Goal: Check status

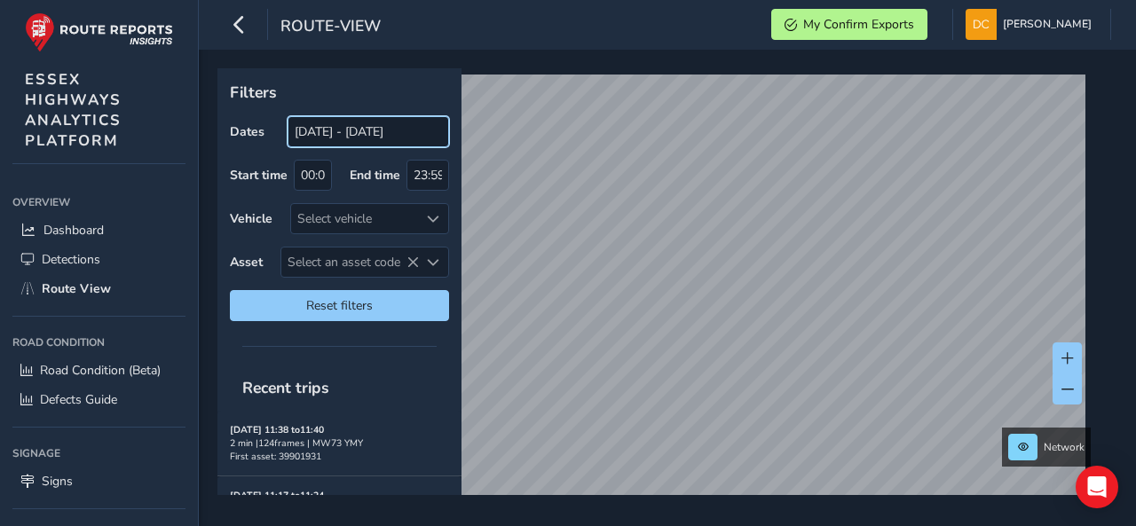
click at [343, 134] on input "[DATE] - [DATE]" at bounding box center [367, 131] width 161 height 31
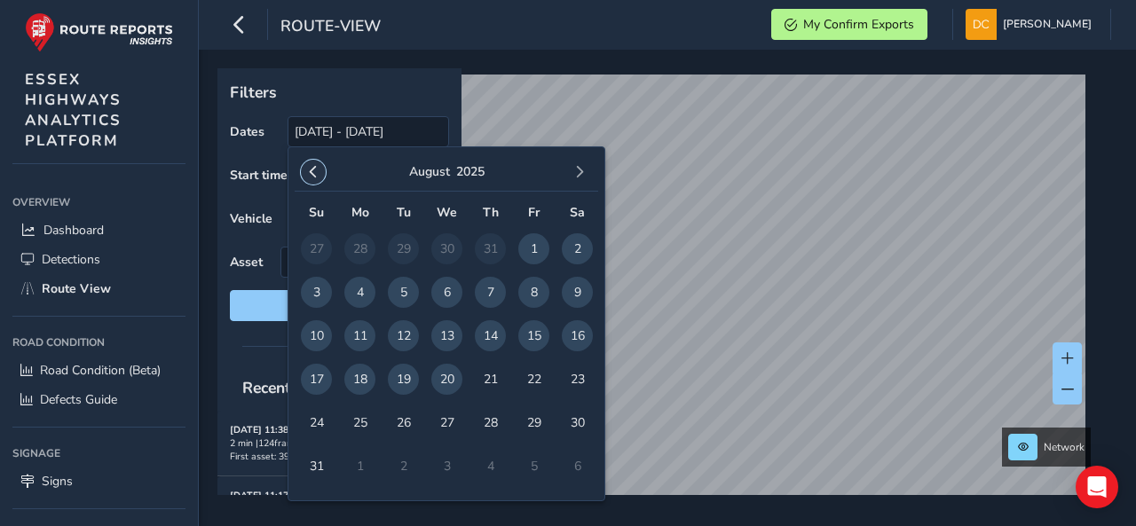
click at [314, 172] on span "button" at bounding box center [313, 172] width 12 height 12
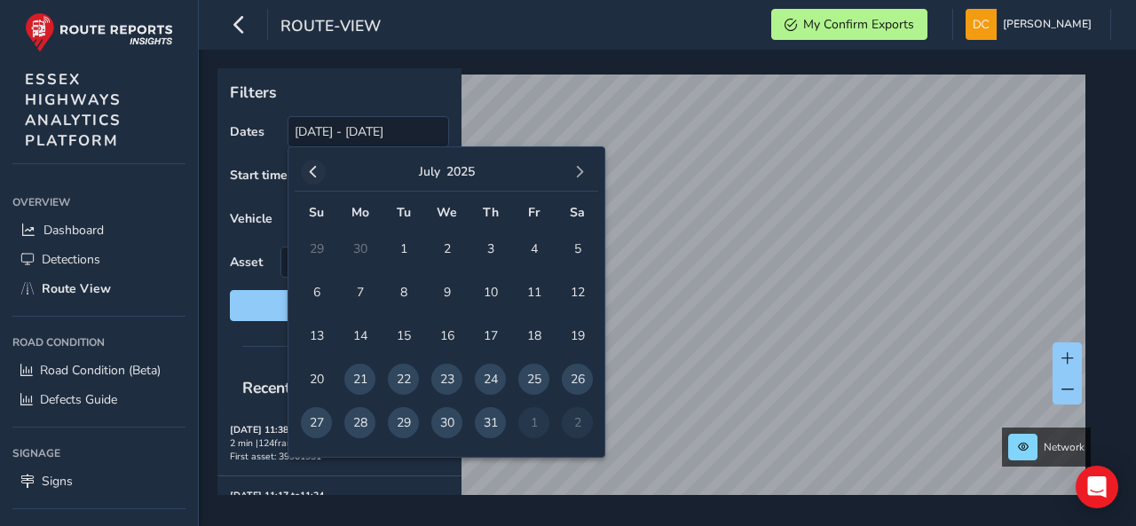
click at [312, 171] on span "button" at bounding box center [313, 172] width 12 height 12
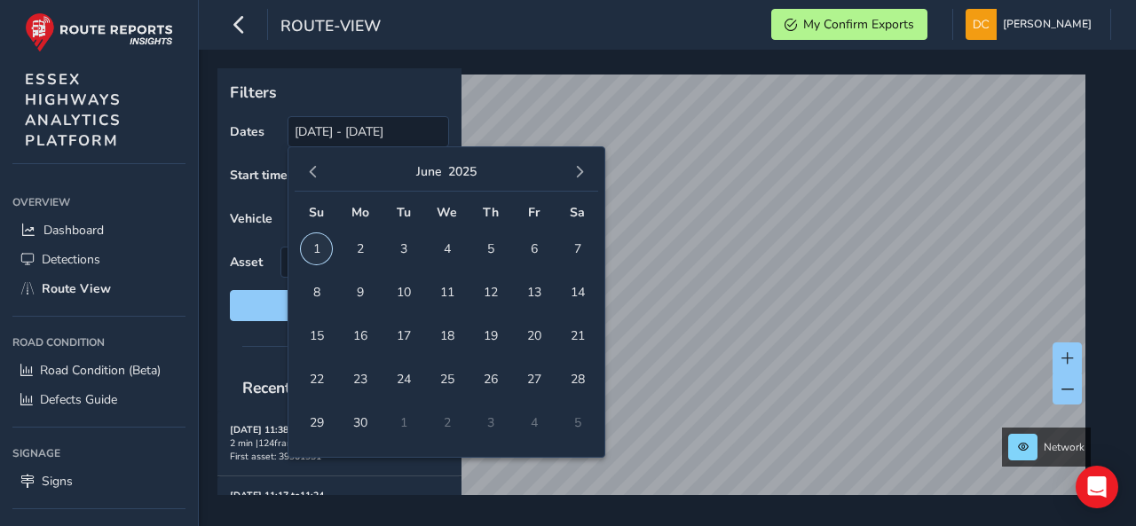
click at [316, 251] on span "1" at bounding box center [316, 248] width 31 height 31
click at [587, 168] on button "button" at bounding box center [579, 172] width 25 height 25
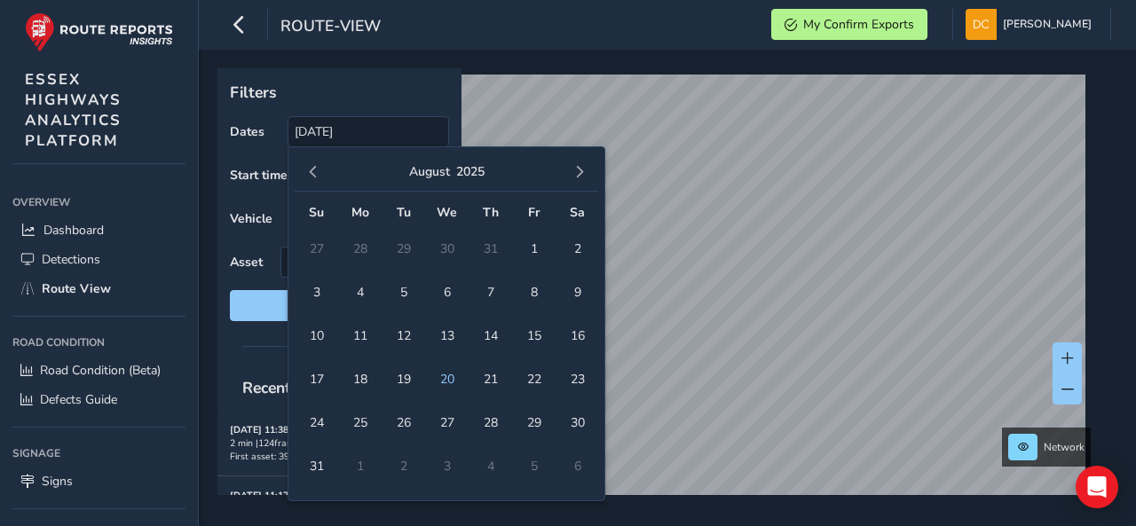
click at [587, 168] on button "button" at bounding box center [579, 172] width 25 height 25
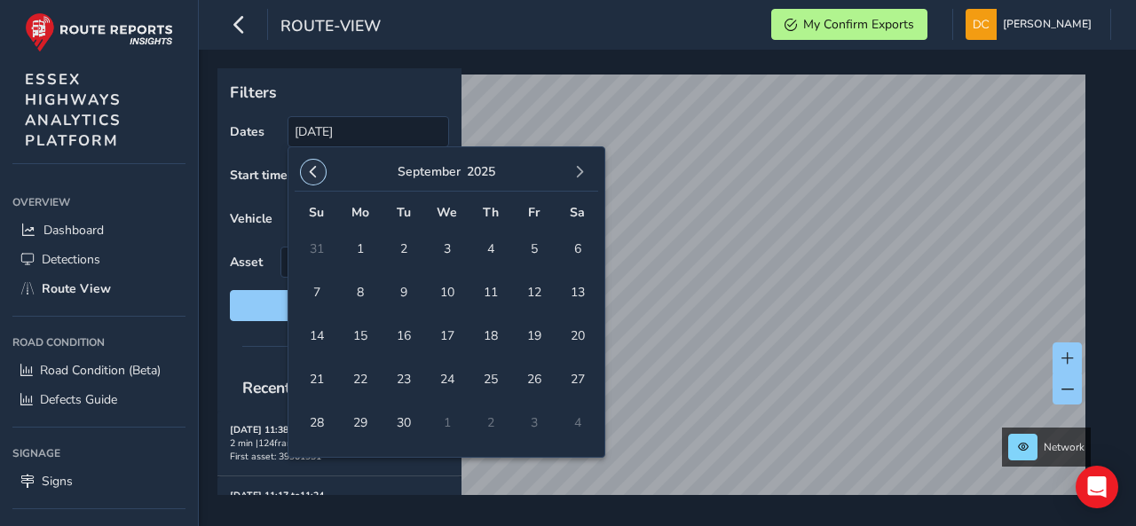
click at [314, 170] on span "button" at bounding box center [313, 172] width 12 height 12
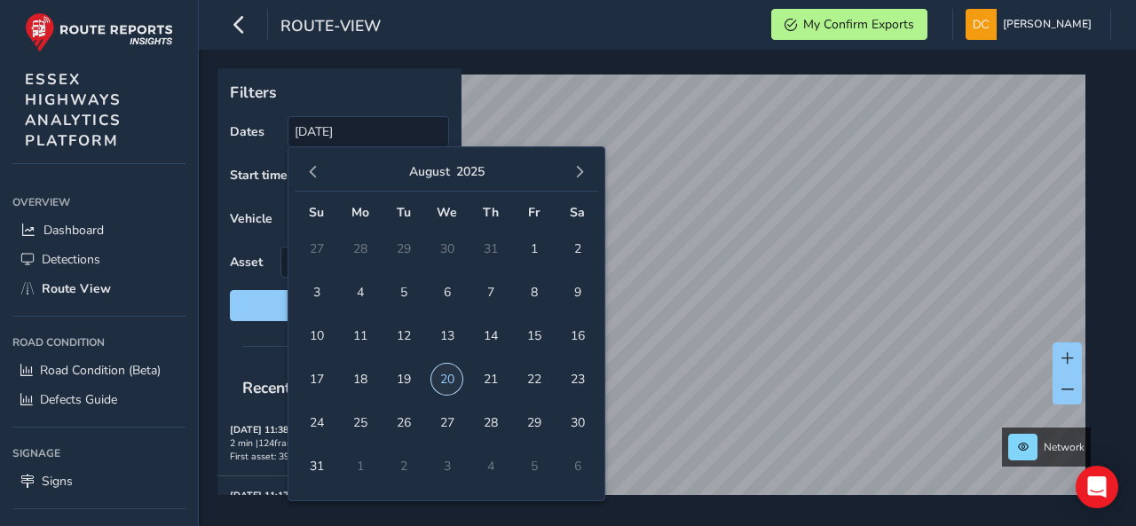
click at [449, 379] on span "20" at bounding box center [446, 379] width 31 height 31
type input "[DATE] - [DATE]"
